Goal: Task Accomplishment & Management: Complete application form

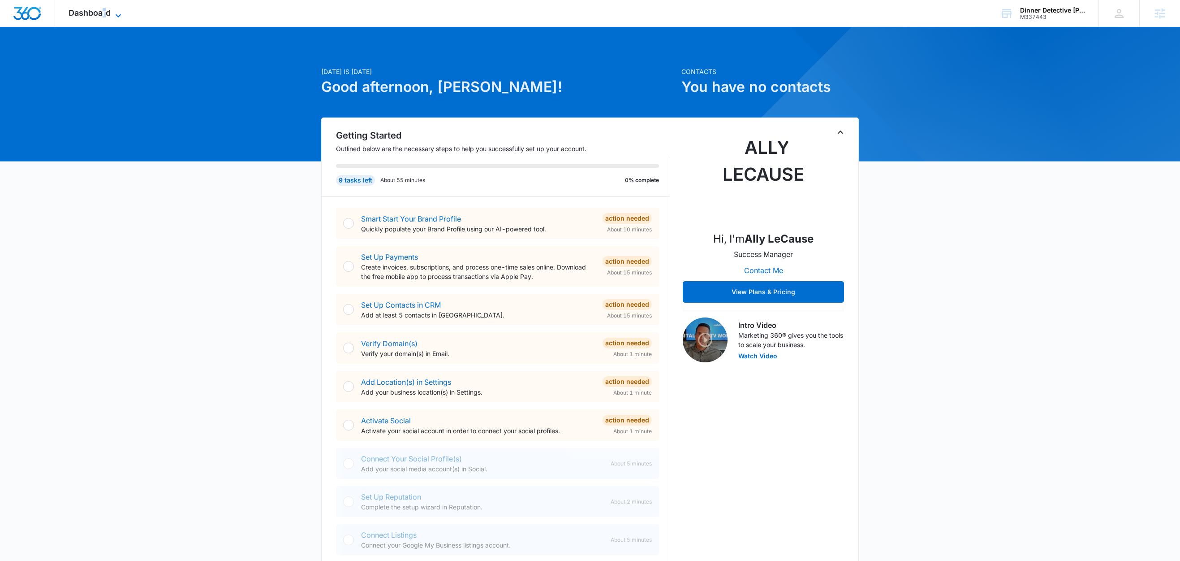
click at [106, 14] on span "Dashboard" at bounding box center [90, 12] width 42 height 9
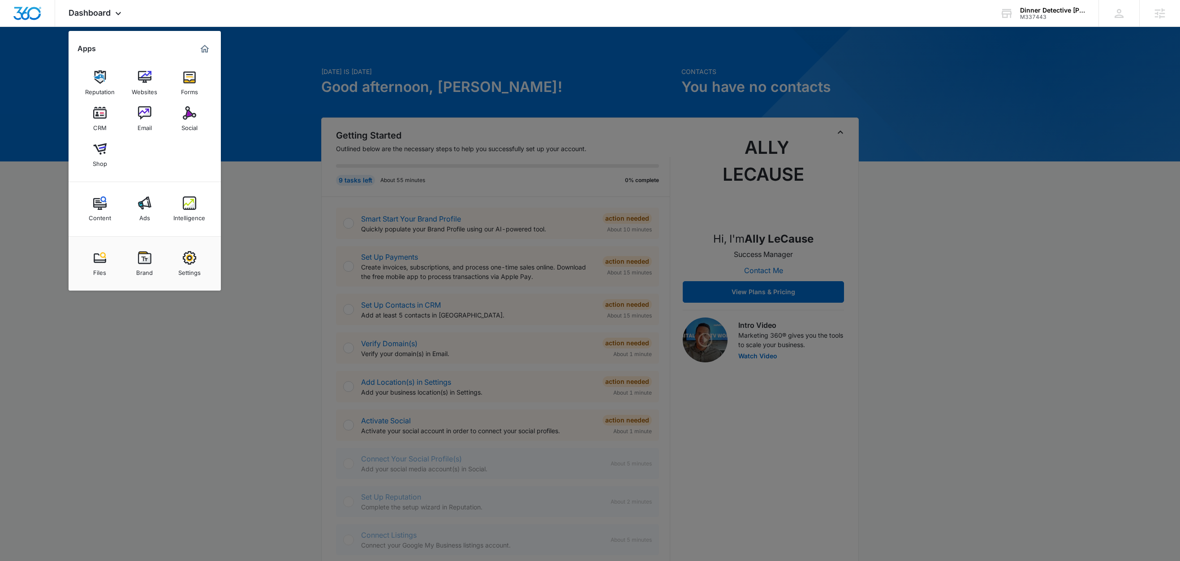
click at [991, 93] on div at bounding box center [590, 280] width 1180 height 561
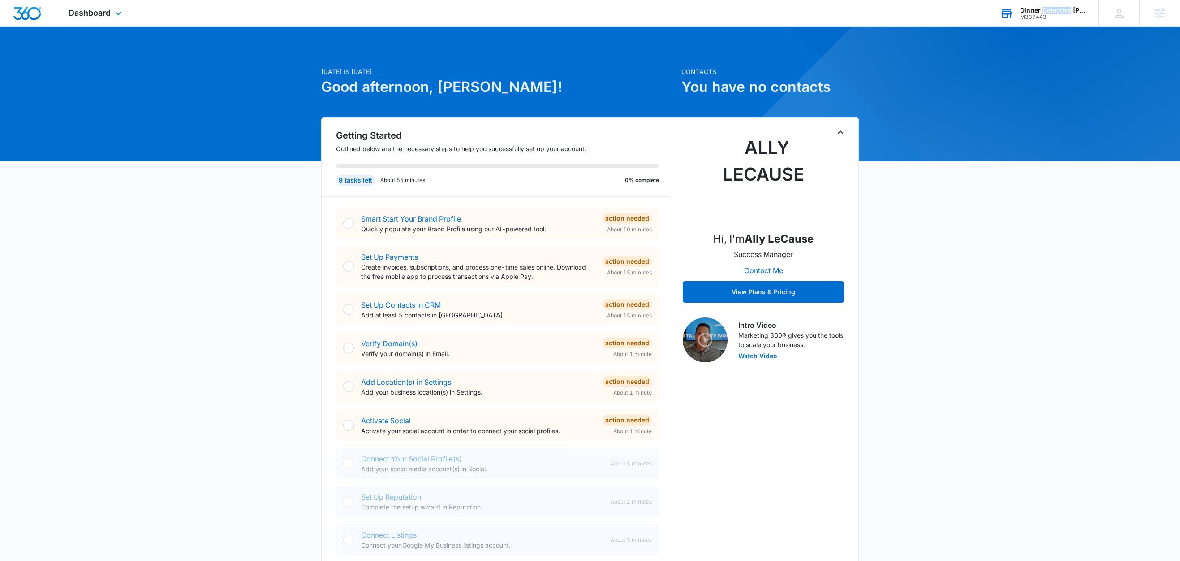
click at [1063, 8] on div "Dinner Detective [PERSON_NAME]" at bounding box center [1052, 10] width 65 height 7
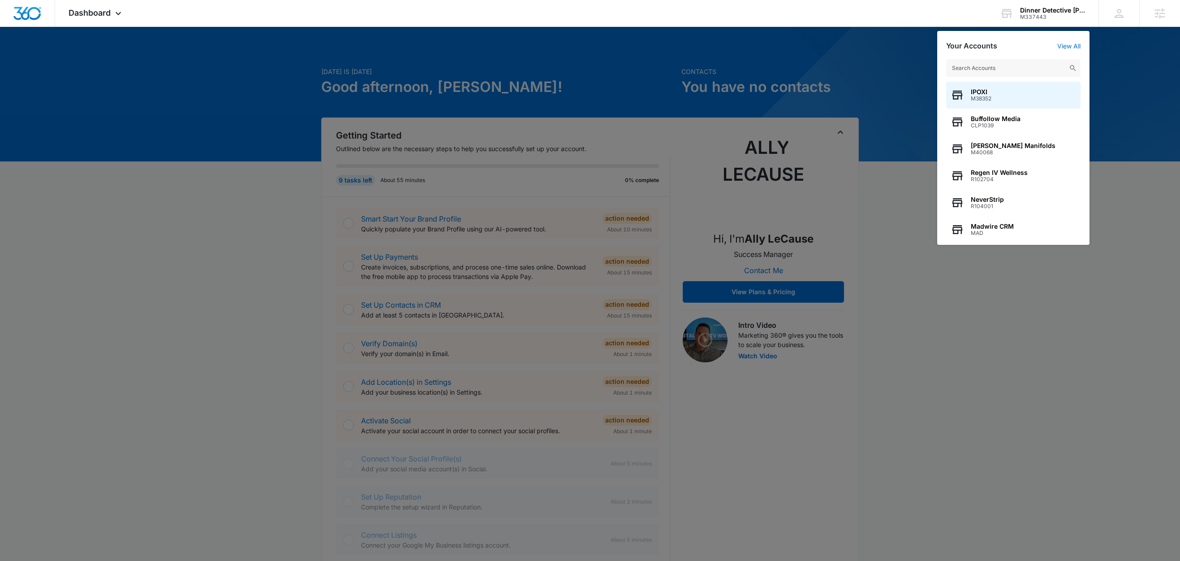
drag, startPoint x: 904, startPoint y: 180, endPoint x: 909, endPoint y: 147, distance: 32.6
click at [904, 179] on div at bounding box center [590, 280] width 1180 height 561
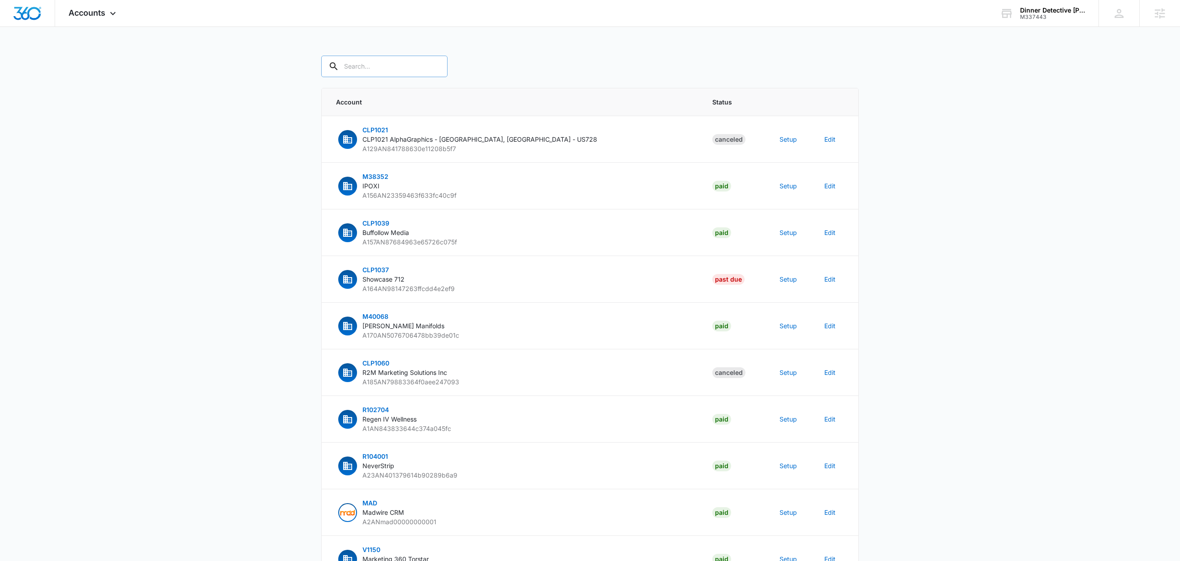
click at [382, 65] on input "text" at bounding box center [384, 67] width 126 height 22
paste input "M337443"
type input "M337443"
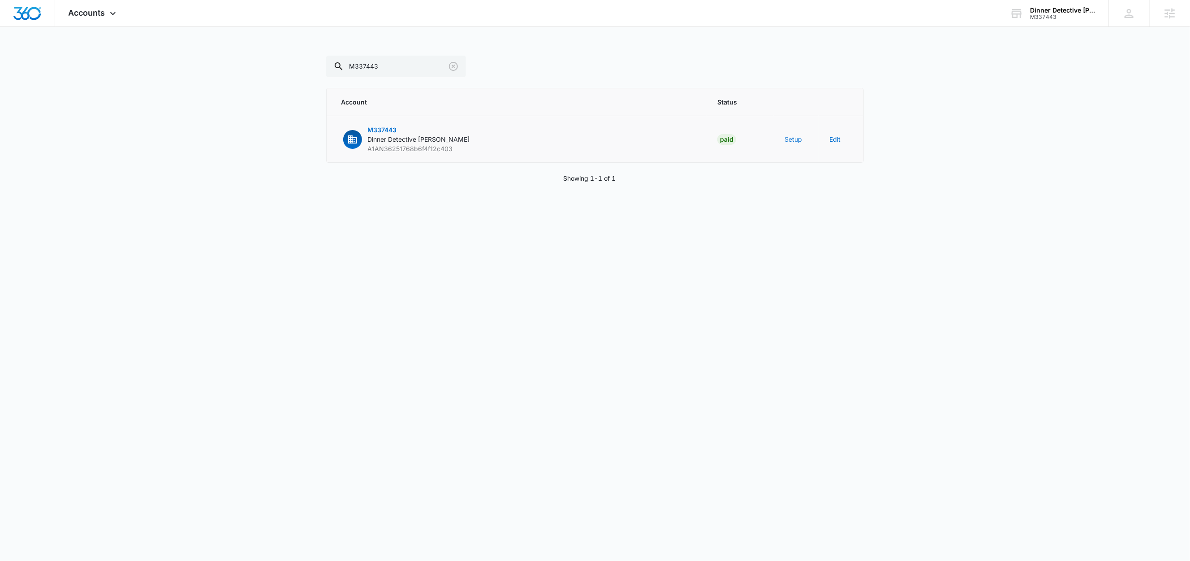
click at [798, 141] on button "Setup" at bounding box center [793, 138] width 17 height 9
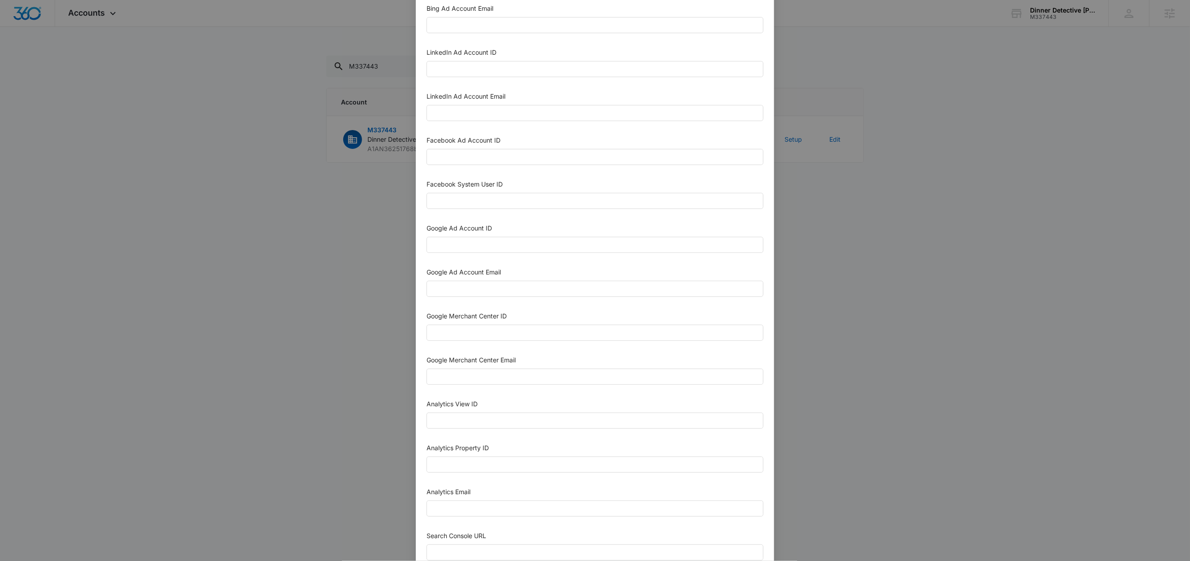
scroll to position [245, 0]
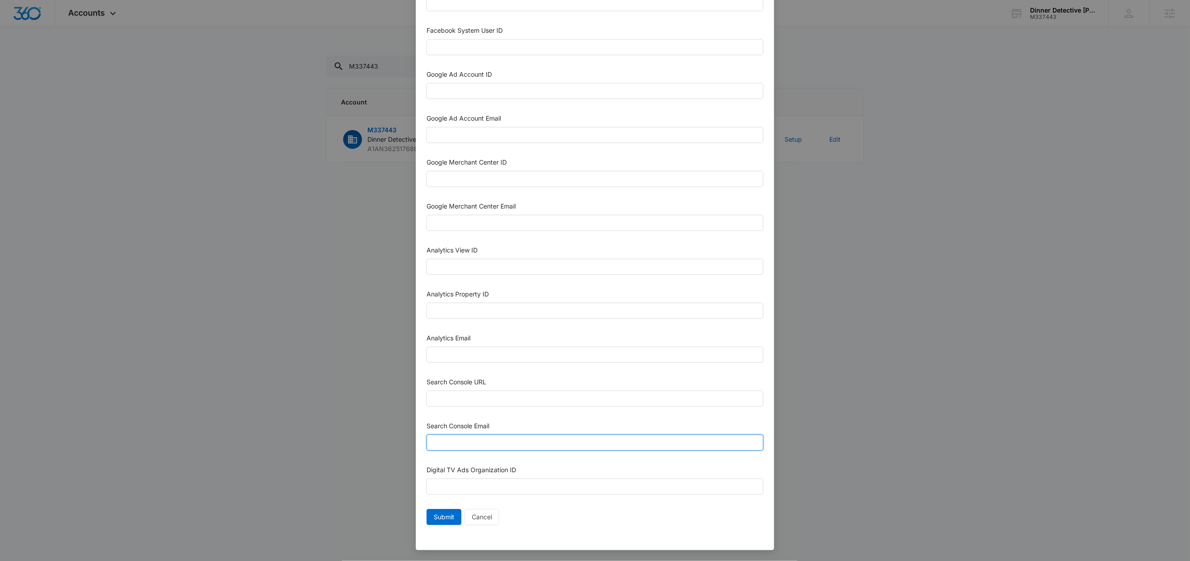
click at [467, 440] on input "Search Console Email" at bounding box center [595, 442] width 337 height 16
paste input "m360+accounts1025@madwiremedia.com"
click at [489, 441] on input "m360+accounts1025@madwiremedia.com" at bounding box center [595, 442] width 337 height 16
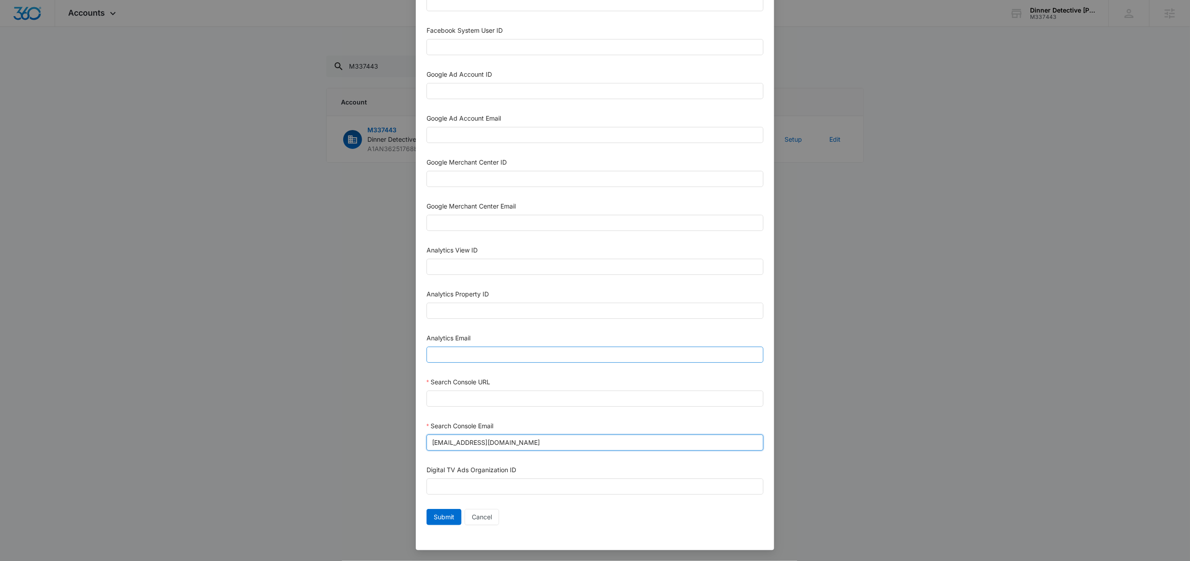
type input "m360+accounts1025@madwiremedia.com"
click at [468, 354] on input "Analytics Email" at bounding box center [595, 354] width 337 height 16
paste input "m360+accounts1025@madwiremedia.com"
type input "m360+accounts1025@madwiremedia.com"
click at [477, 132] on input "Google Ad Account Email" at bounding box center [595, 135] width 337 height 16
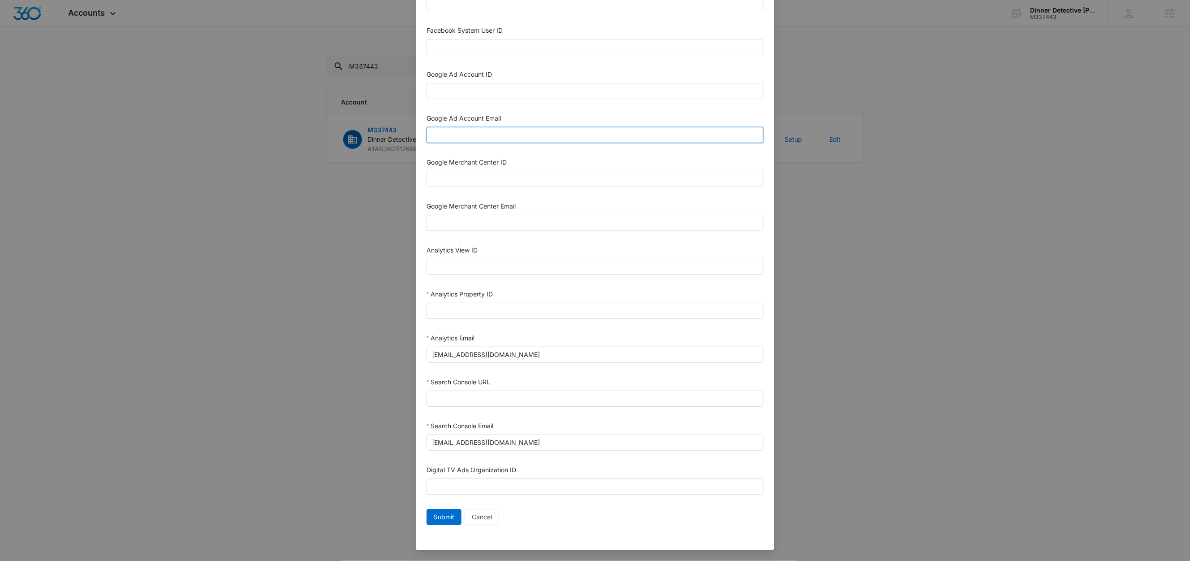
paste input "m360+accounts1025@madwiremedia.com"
type input "m360+accounts1025@madwiremedia.com"
click at [530, 113] on div "Google Ad Account Email" at bounding box center [595, 119] width 337 height 13
click at [491, 39] on input "Facebook System User ID" at bounding box center [595, 47] width 337 height 16
type input "1023954259108897"
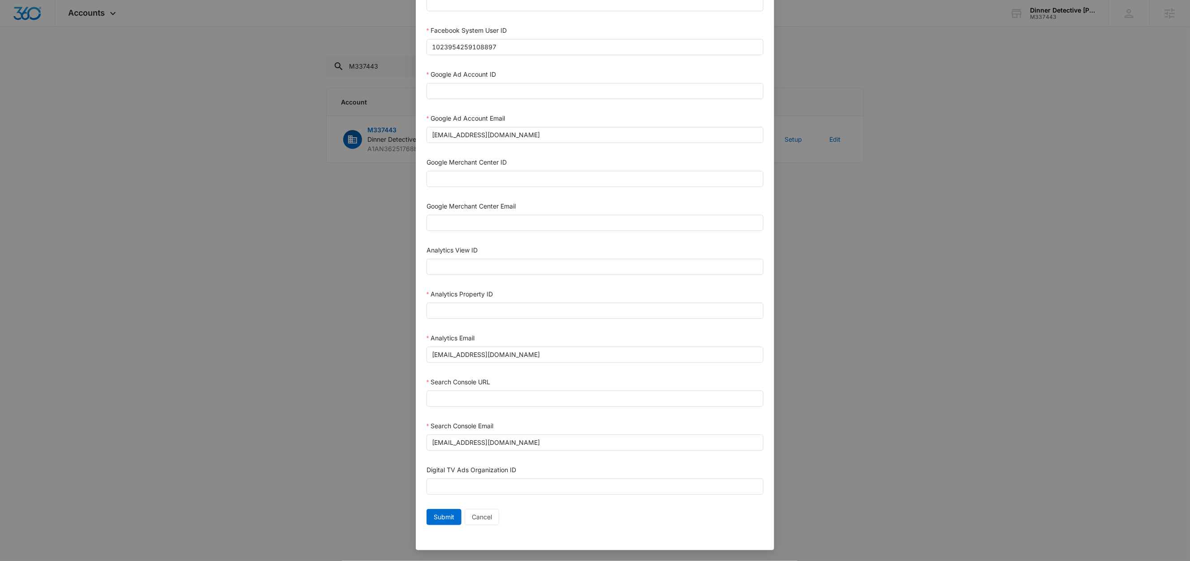
click at [518, 26] on div "Facebook System User ID" at bounding box center [595, 32] width 337 height 13
click at [481, 397] on input "Search Console URL" at bounding box center [595, 398] width 337 height 16
paste input "https://tallahassee.thedinnerdetective.com/"
type input "https://tallahassee.thedinnerdetective.com/"
click at [528, 377] on div "Search Console URL" at bounding box center [595, 383] width 337 height 13
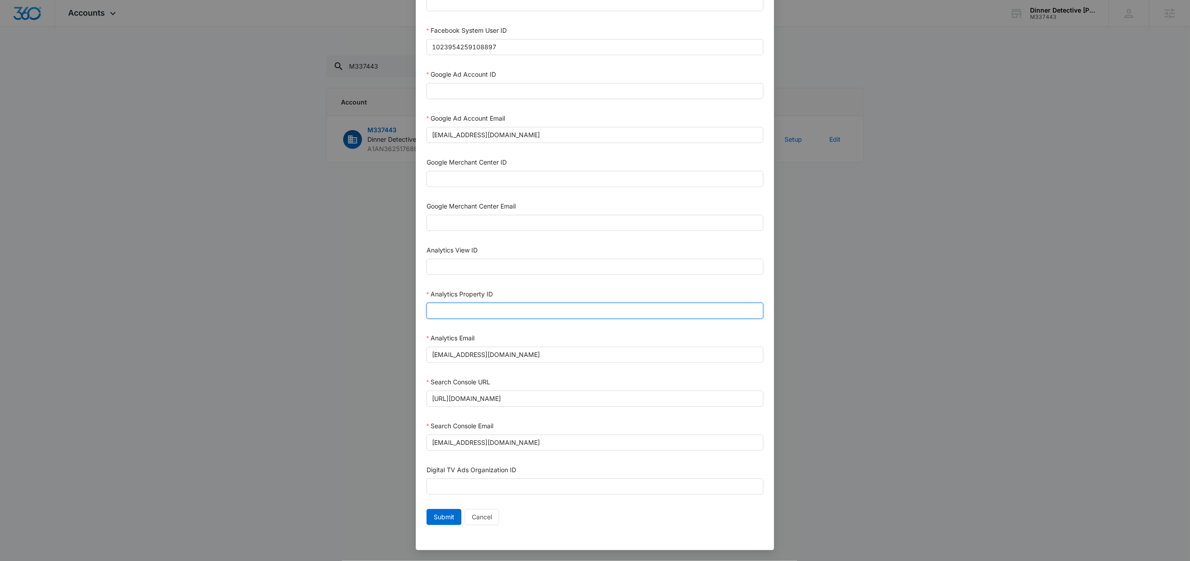
click at [498, 310] on input "Analytics Property ID" at bounding box center [595, 310] width 337 height 16
paste input "503859104"
type input "503859104"
click at [508, 289] on div "Analytics Property ID" at bounding box center [595, 295] width 337 height 13
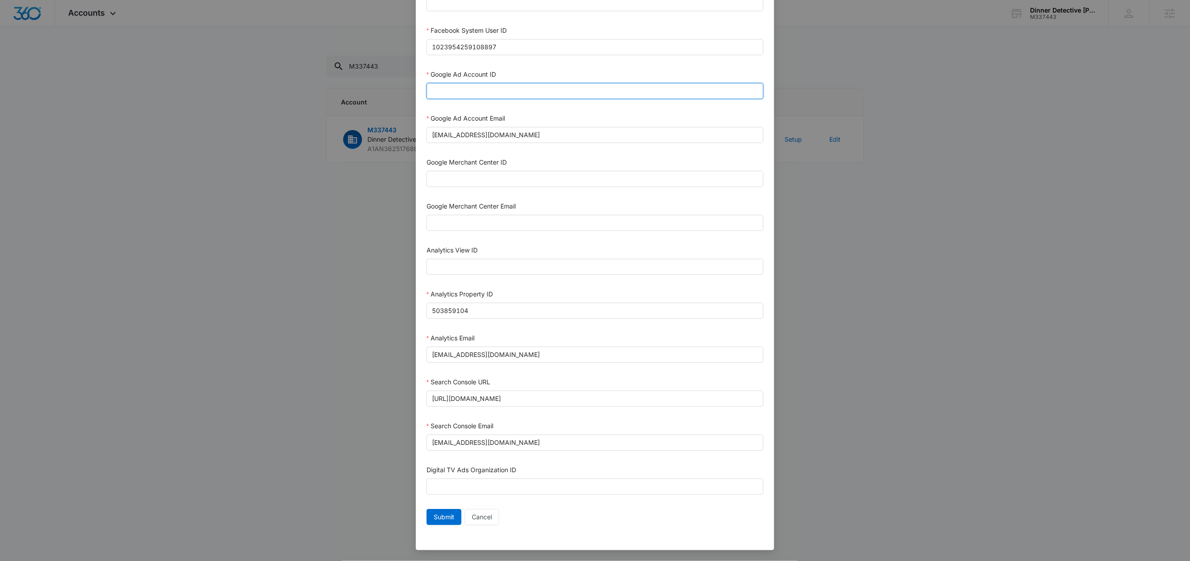
click at [472, 89] on input "Google Ad Account ID" at bounding box center [595, 91] width 337 height 16
paste input "[PHONE_NUMBER]"
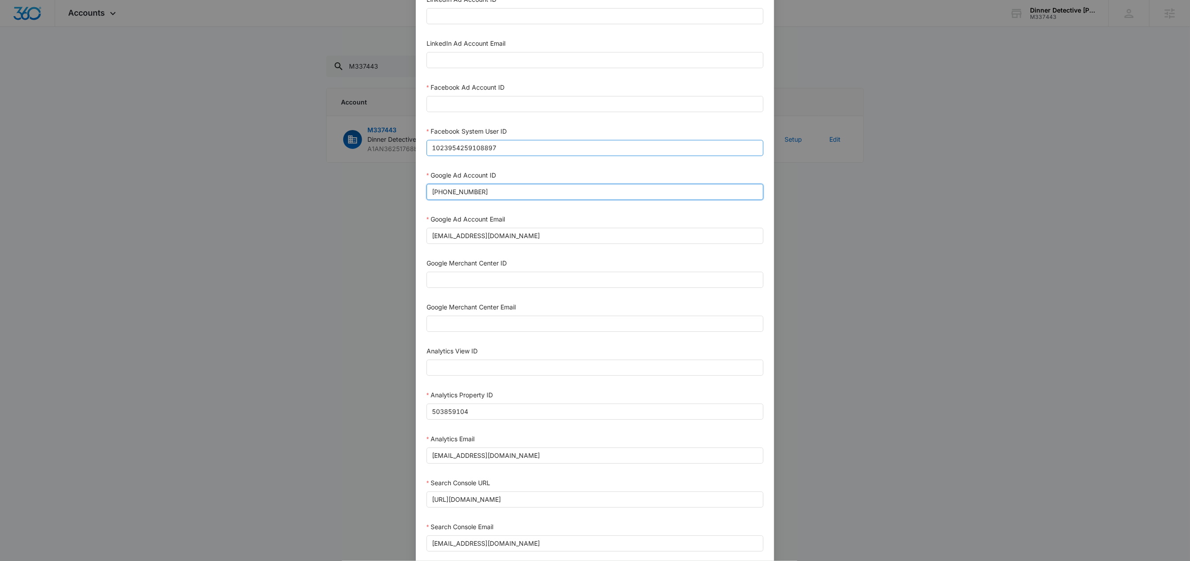
scroll to position [129, 0]
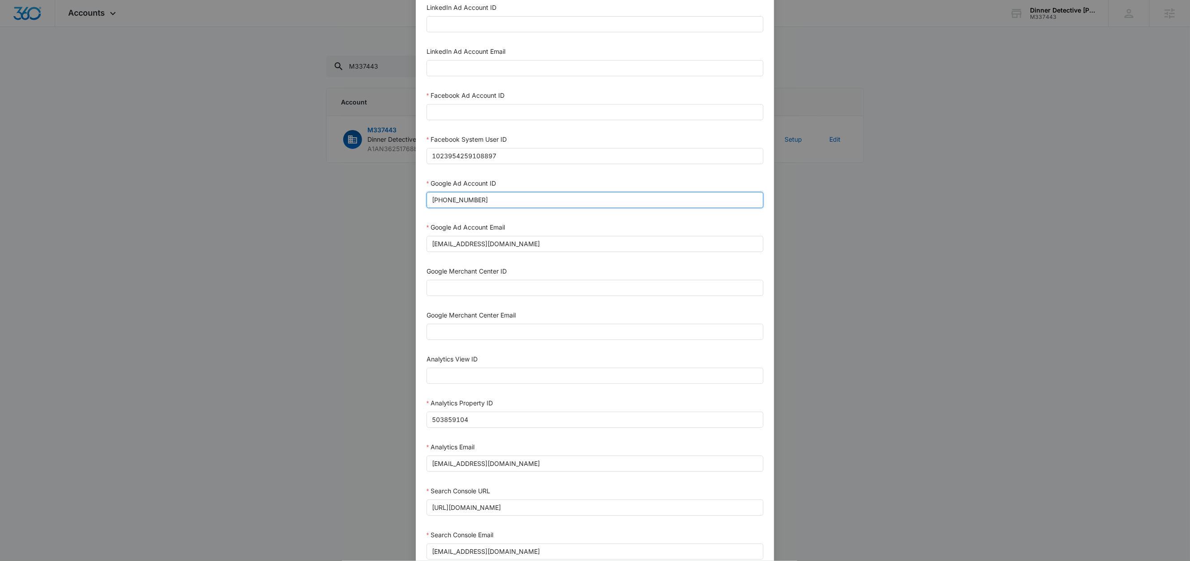
type input "[PHONE_NUMBER]"
click at [513, 184] on div "Google Ad Account ID" at bounding box center [595, 184] width 337 height 13
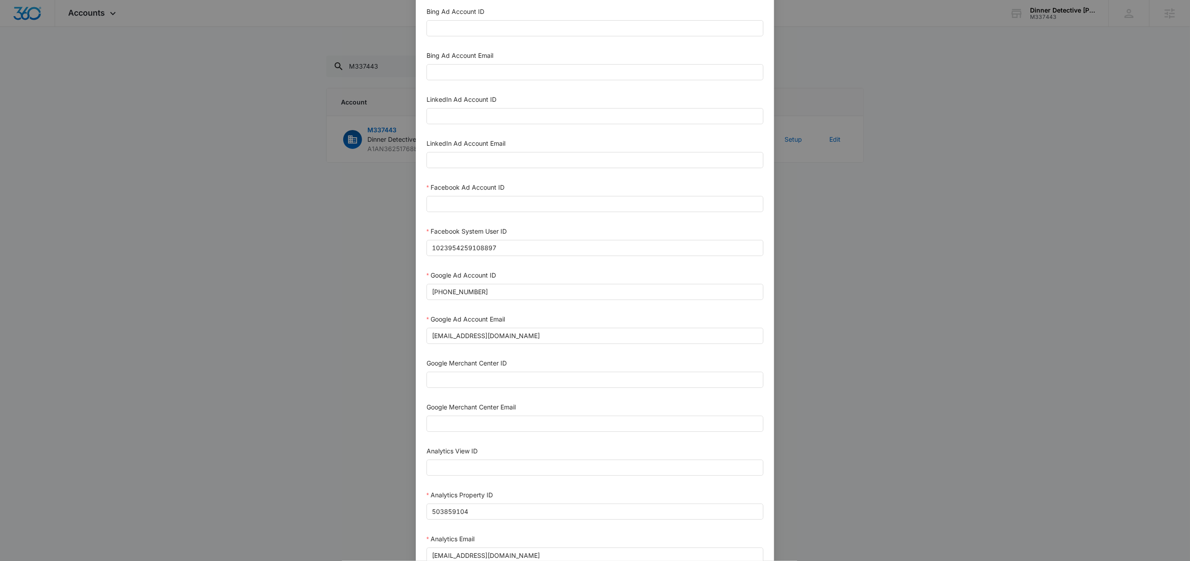
scroll to position [37, 0]
click at [491, 206] on input "Facebook Ad Account ID" at bounding box center [595, 205] width 337 height 16
paste input "1477468379944229"
click at [527, 183] on form "Bing Ad Account ID Bing Ad Account Email LinkedIn Ad Account ID LinkedIn Ad Acc…" at bounding box center [595, 369] width 337 height 722
click at [517, 211] on input "1477468379944229" at bounding box center [595, 205] width 337 height 16
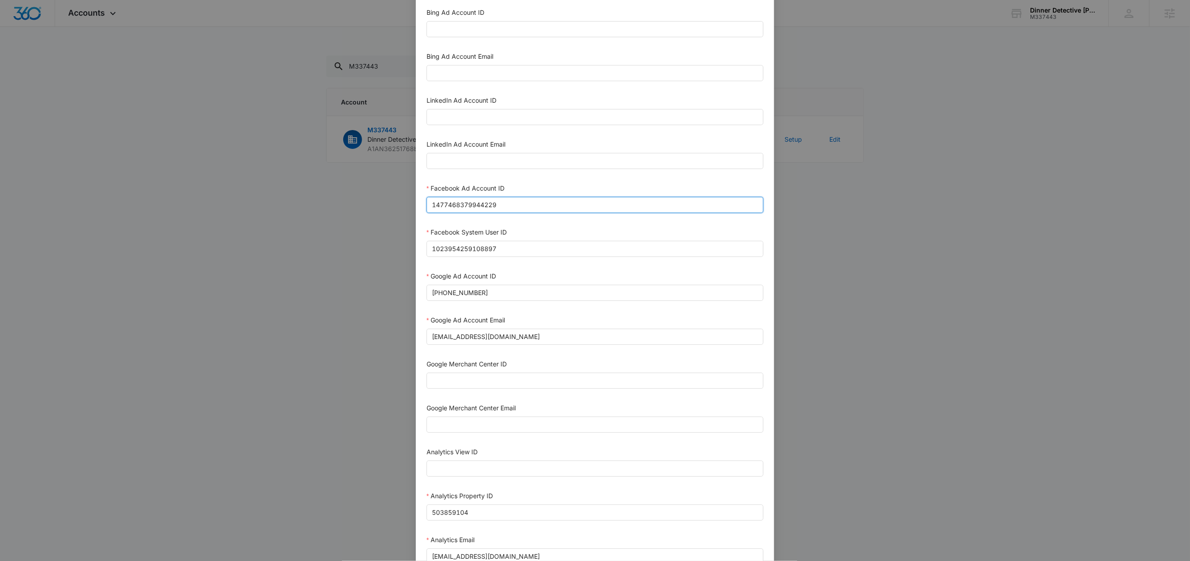
type input "1477468379944229"
click at [526, 187] on div "Facebook Ad Account ID" at bounding box center [595, 189] width 337 height 13
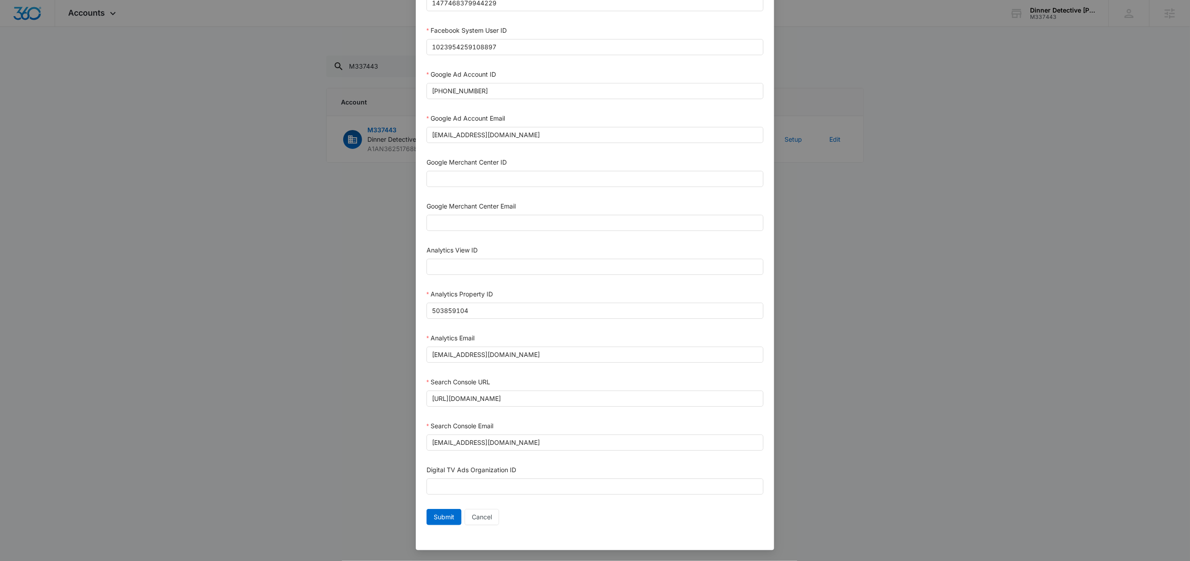
scroll to position [245, 0]
click at [440, 515] on span "Submit" at bounding box center [444, 517] width 21 height 10
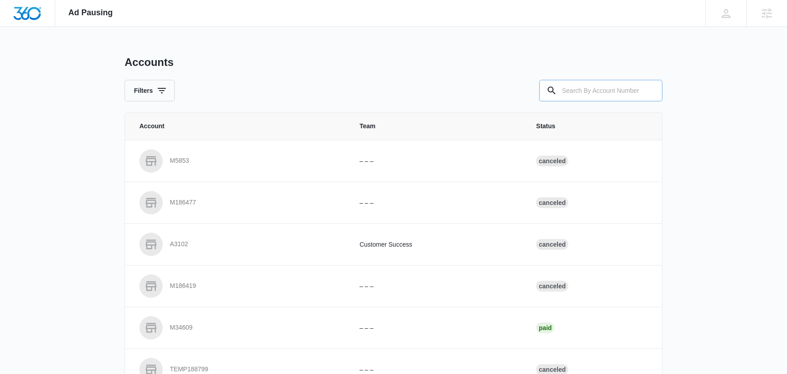
click at [582, 89] on input "text" at bounding box center [600, 91] width 123 height 22
paste input "M337443"
type input "M337443"
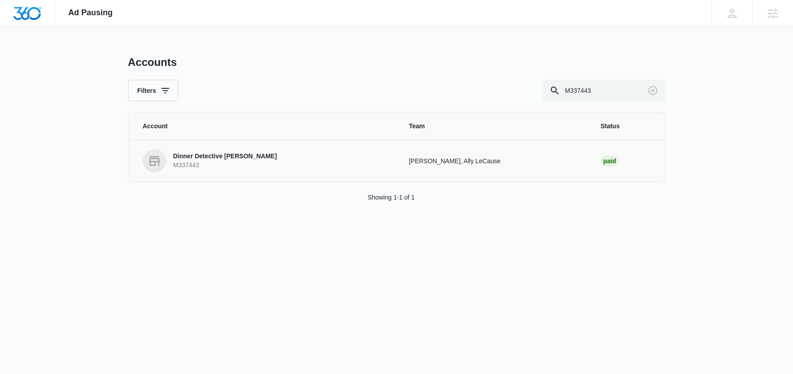
click at [252, 155] on p "Dinner Detective Tallahassee" at bounding box center [225, 156] width 104 height 9
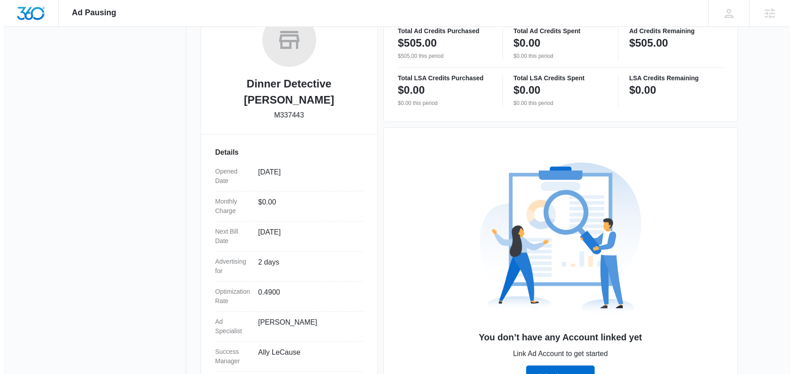
scroll to position [197, 0]
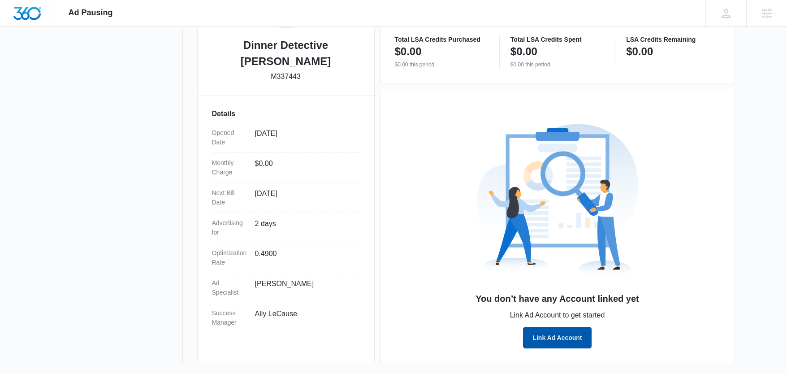
click at [549, 335] on button "Link Ad Account" at bounding box center [557, 338] width 68 height 22
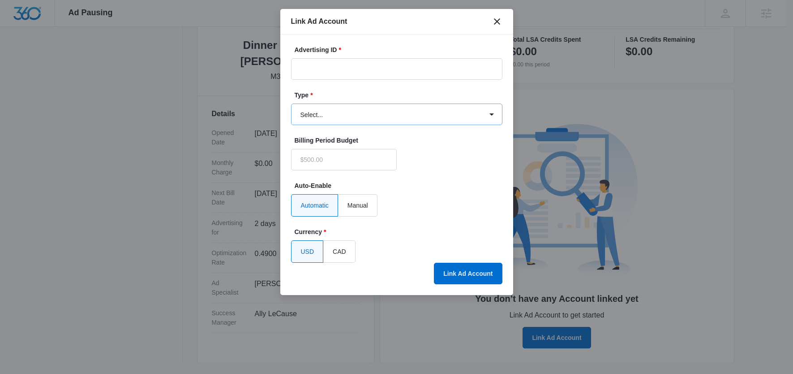
type input "$0.00"
click at [346, 73] on input "Advertising ID *" at bounding box center [396, 69] width 211 height 22
paste input "[PHONE_NUMBER]"
type input "[PHONE_NUMBER]"
click at [323, 116] on select "Select... Bing Ads Facebook Ads Google Ads" at bounding box center [396, 114] width 211 height 22
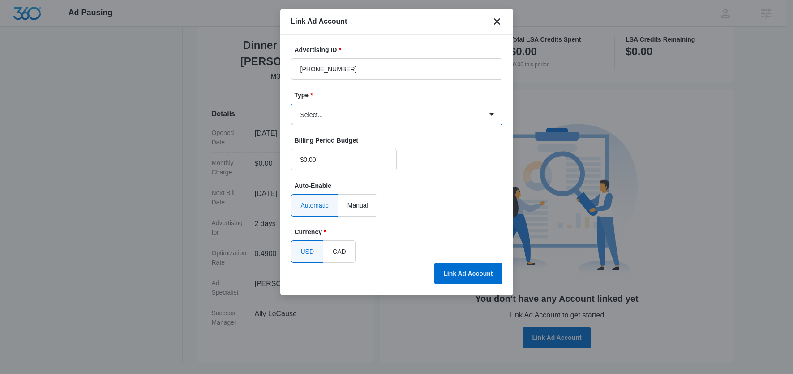
select select "google"
click at [291, 103] on select "Select... Bing Ads Facebook Ads Google Ads" at bounding box center [396, 114] width 211 height 22
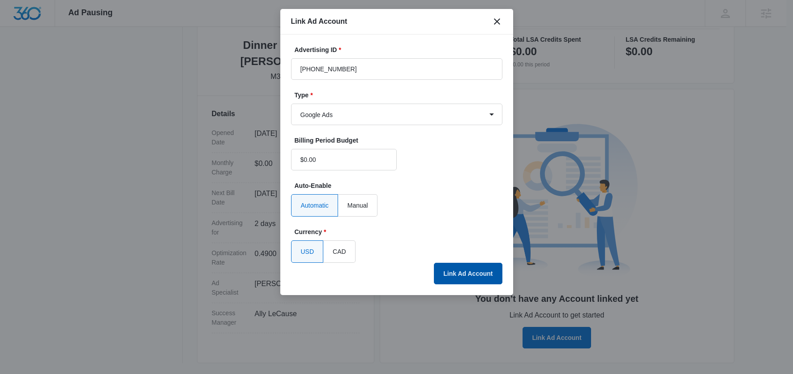
click at [470, 270] on button "Link Ad Account" at bounding box center [468, 274] width 68 height 22
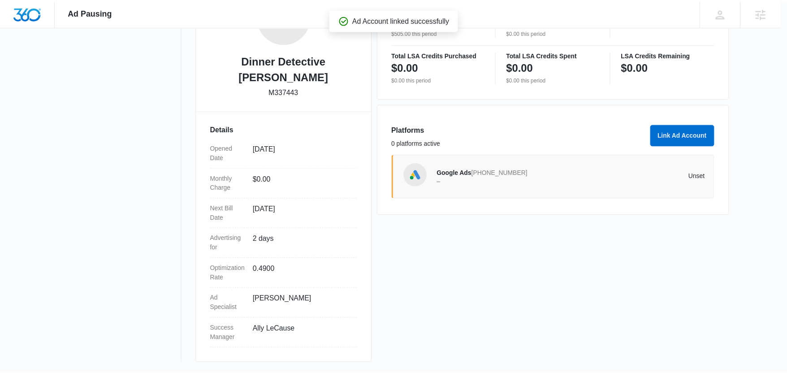
scroll to position [182, 0]
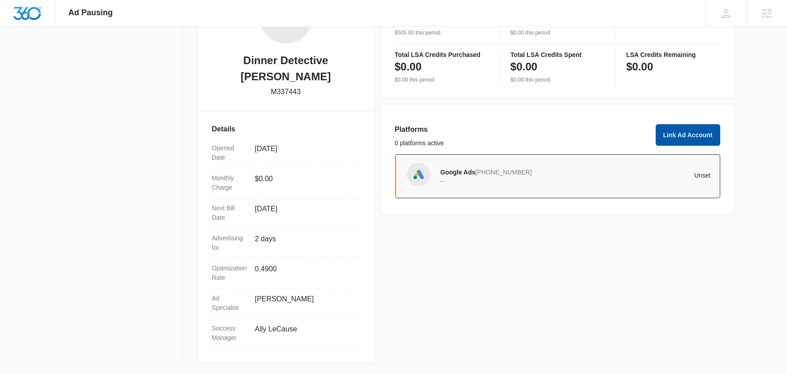
click at [688, 135] on button "Link Ad Account" at bounding box center [687, 135] width 65 height 22
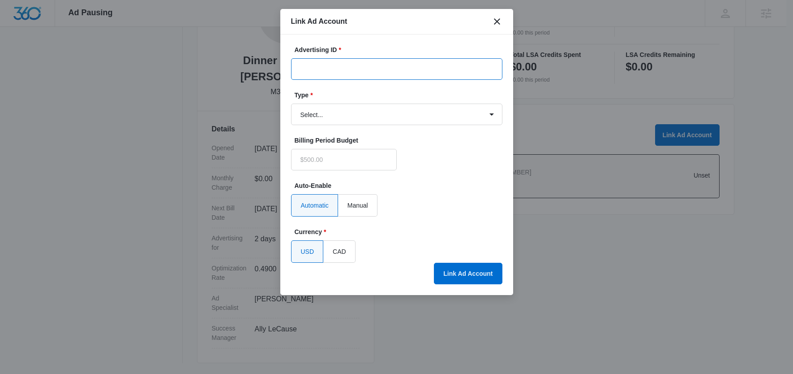
click at [344, 74] on input "Advertising ID *" at bounding box center [396, 69] width 211 height 22
paste input "1477468379944229"
type input "1477468379944229"
type input "$0.00"
type input "1477468379944229"
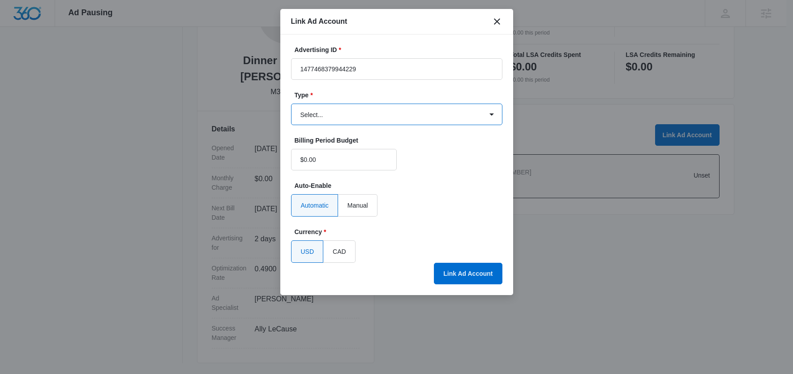
click at [318, 114] on select "Select... Bing Ads Facebook Ads Google Ads" at bounding box center [396, 114] width 211 height 22
select select "facebook"
click at [291, 103] on select "Select... Bing Ads Facebook Ads Google Ads" at bounding box center [396, 114] width 211 height 22
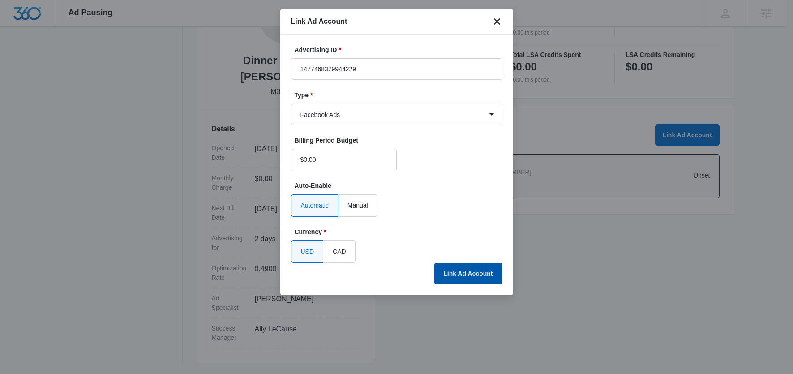
click at [462, 276] on button "Link Ad Account" at bounding box center [468, 274] width 68 height 22
